Goal: Task Accomplishment & Management: Manage account settings

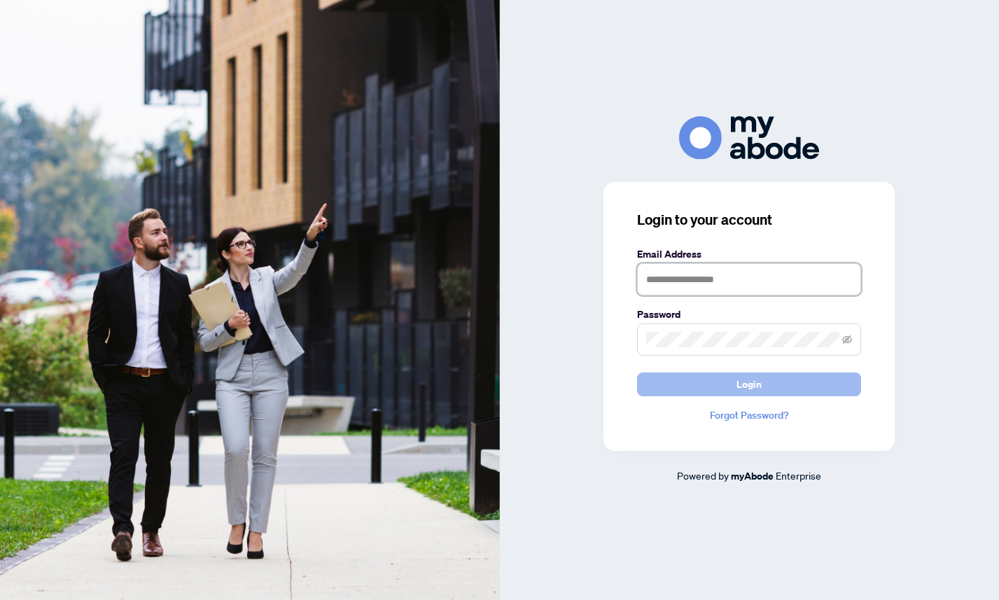
type input "**********"
click at [703, 393] on button "Login" at bounding box center [749, 384] width 224 height 24
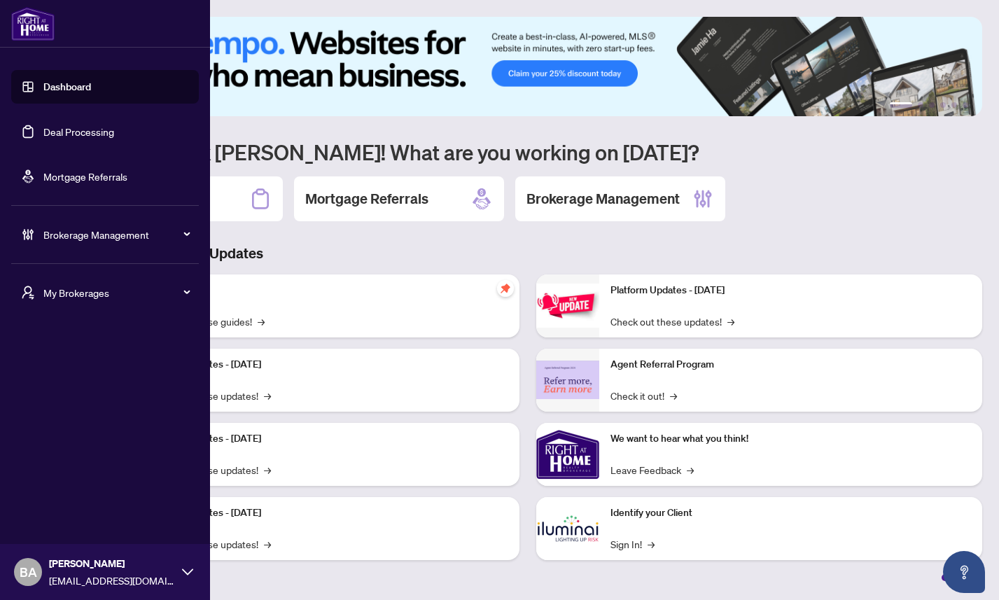
click at [80, 298] on span "My Brokerages" at bounding box center [116, 292] width 146 height 15
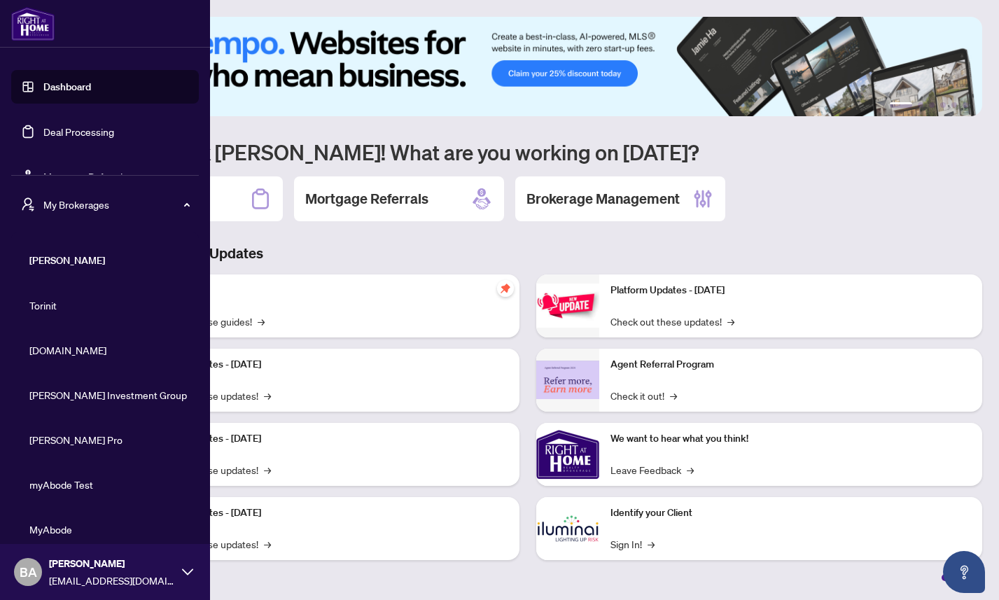
click at [76, 349] on span "[DOMAIN_NAME]" at bounding box center [109, 349] width 160 height 15
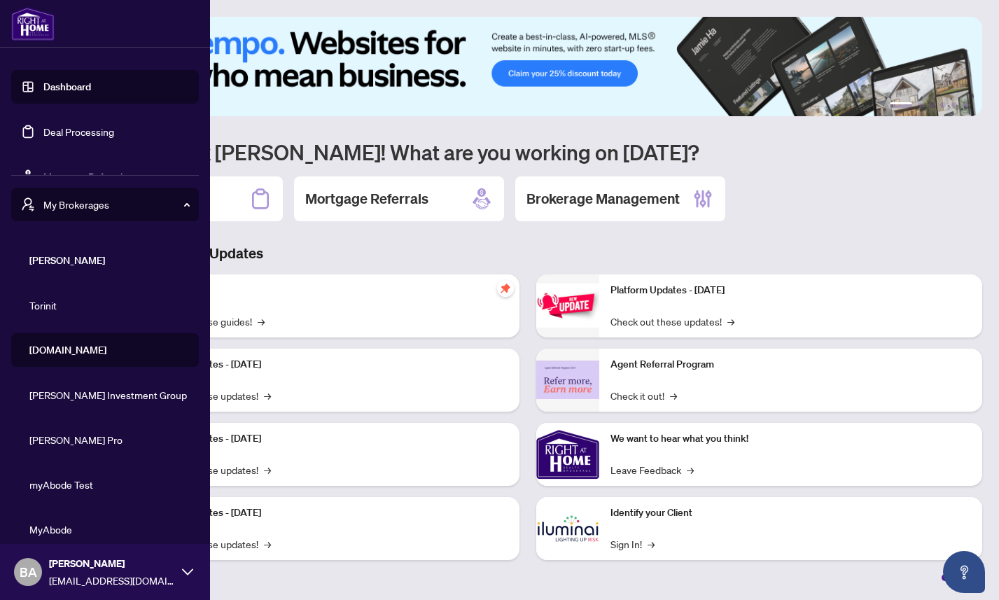
click at [137, 202] on span "My Brokerages" at bounding box center [116, 204] width 146 height 15
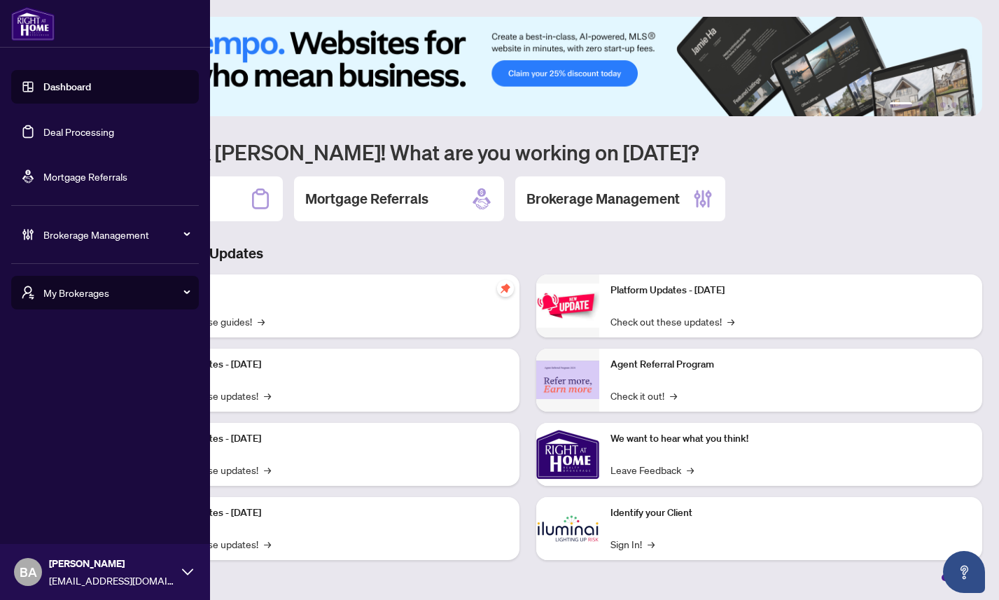
click at [117, 239] on span "Brokerage Management" at bounding box center [116, 234] width 146 height 15
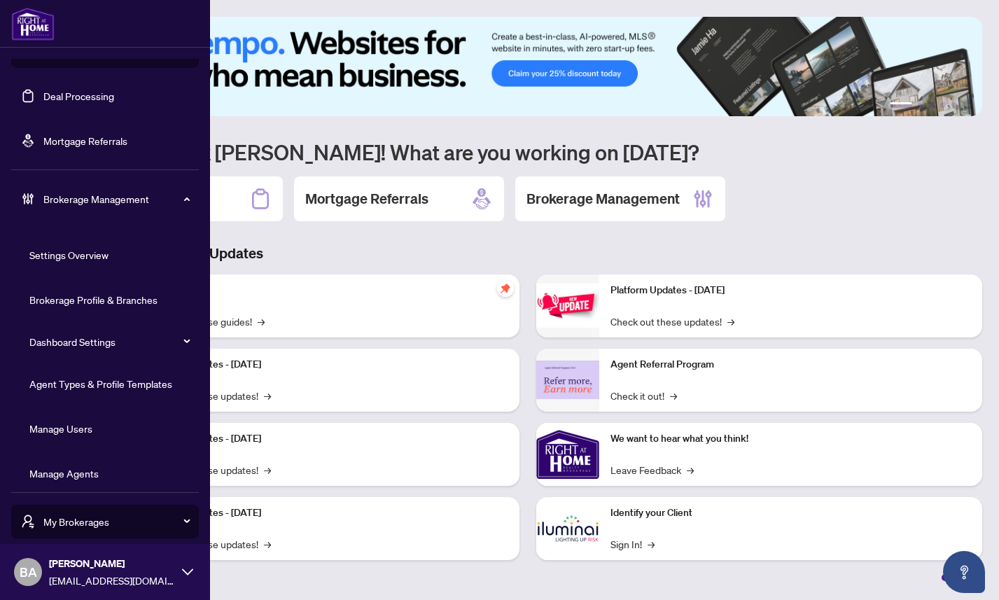
scroll to position [46, 0]
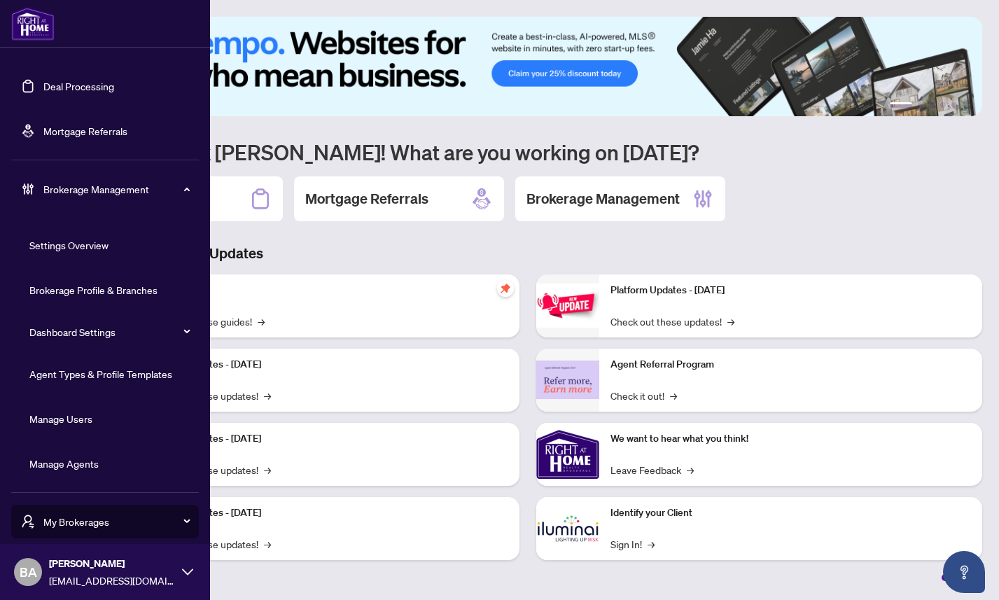
click at [90, 416] on link "Manage Users" at bounding box center [60, 418] width 63 height 13
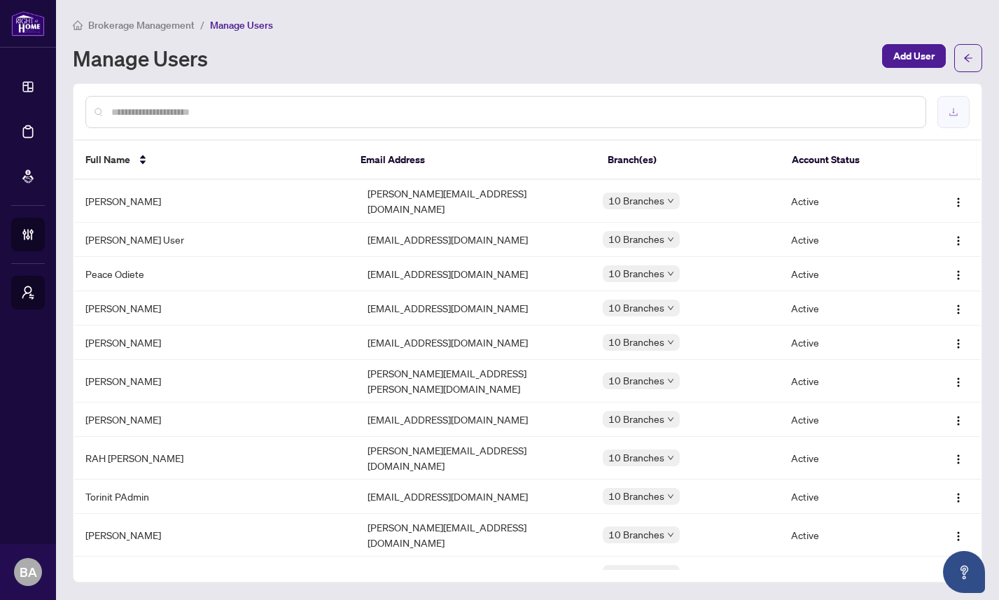
click at [952, 109] on icon "download" at bounding box center [954, 112] width 10 height 10
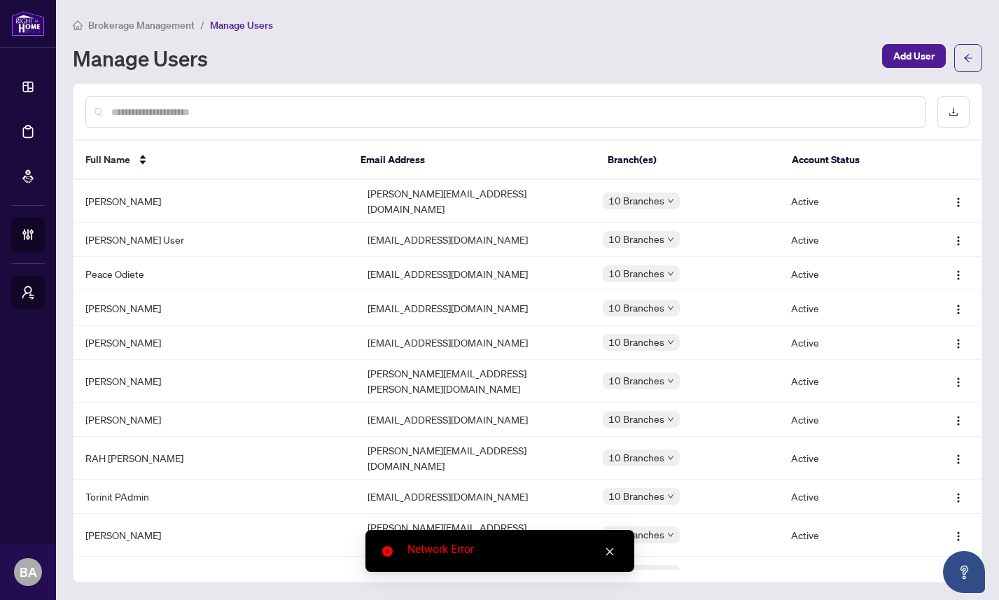
click at [512, 59] on div "Manage Users" at bounding box center [473, 58] width 801 height 22
click at [608, 550] on icon "close" at bounding box center [610, 552] width 8 height 8
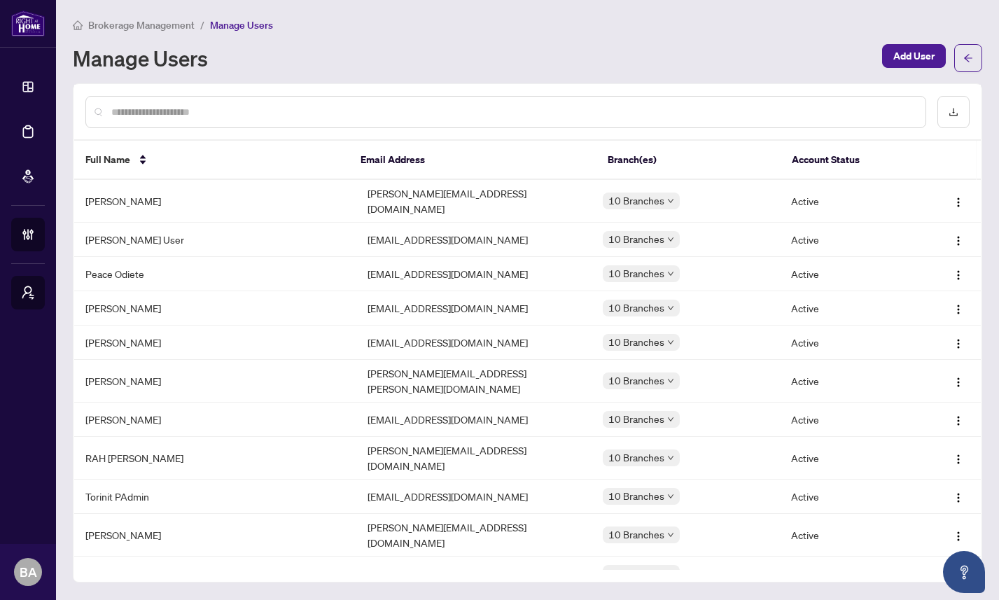
click at [541, 46] on div "Manage Users Add User" at bounding box center [527, 58] width 909 height 28
click at [956, 109] on icon "download" at bounding box center [954, 112] width 10 height 10
click at [453, 39] on div "Brokerage Management / Manage Users Manage Users Add User" at bounding box center [527, 44] width 909 height 55
click at [514, 42] on div "Brokerage Management / Manage Users Manage Users Add User" at bounding box center [527, 44] width 909 height 55
click at [361, 55] on div "Manage Users" at bounding box center [473, 58] width 801 height 22
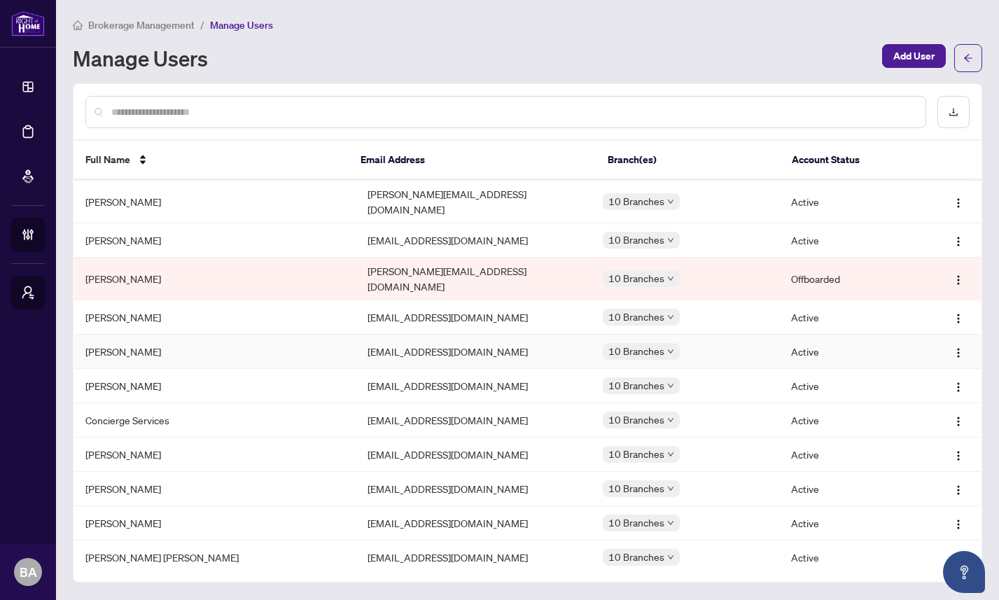
scroll to position [352, 0]
